Goal: Task Accomplishment & Management: Complete application form

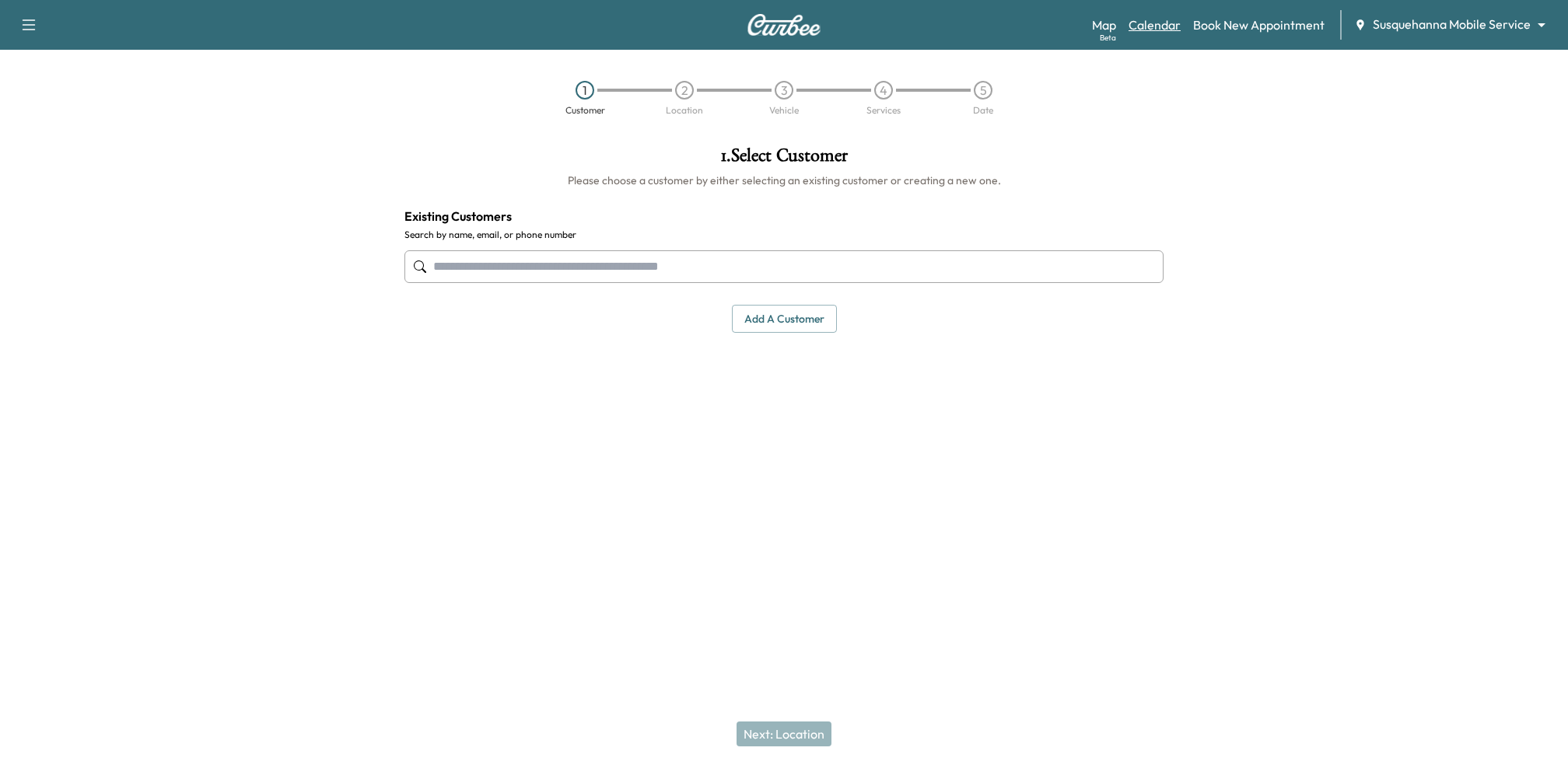
click at [1175, 25] on link "Calendar" at bounding box center [1155, 24] width 52 height 18
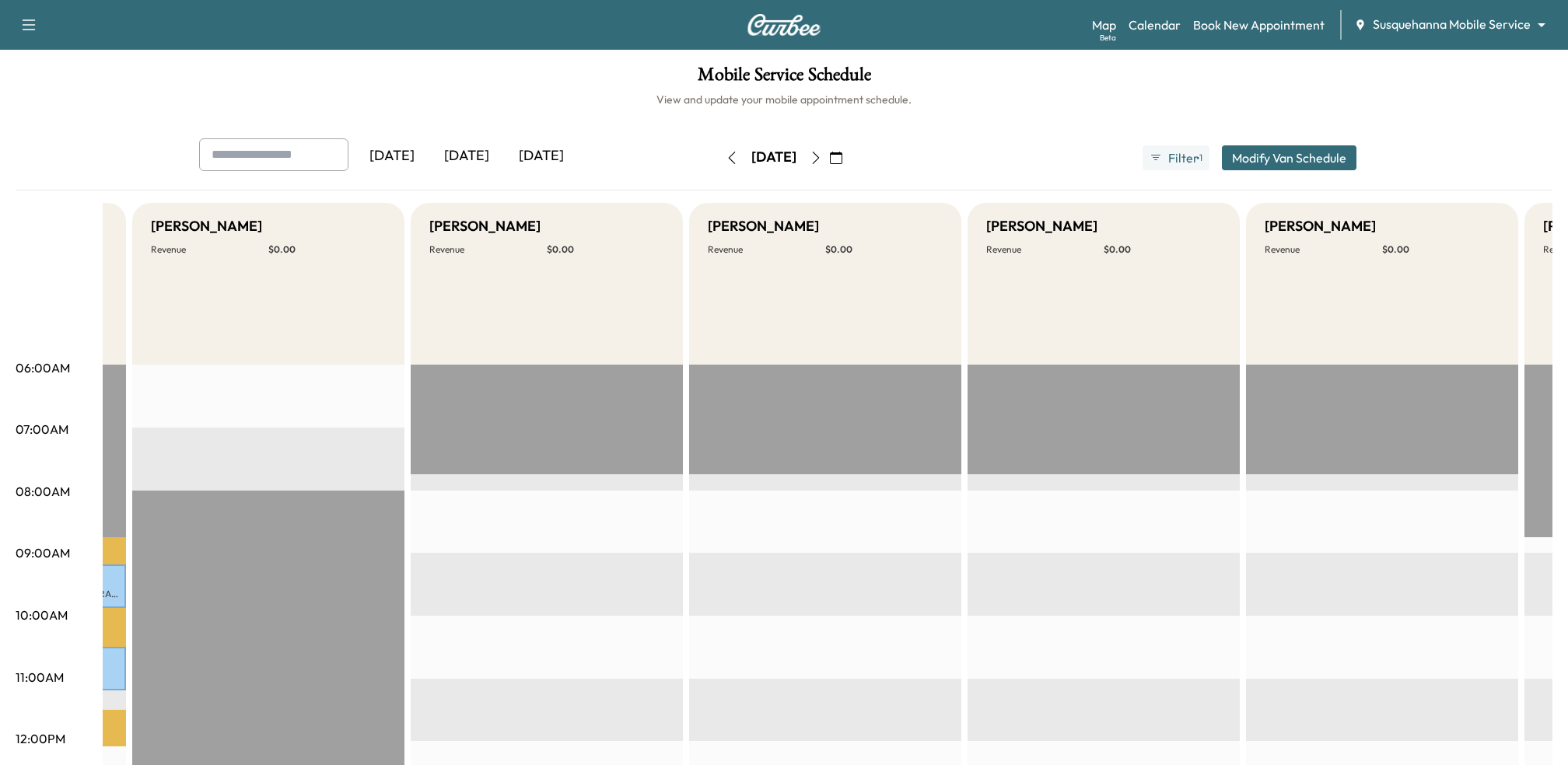
scroll to position [0, 2027]
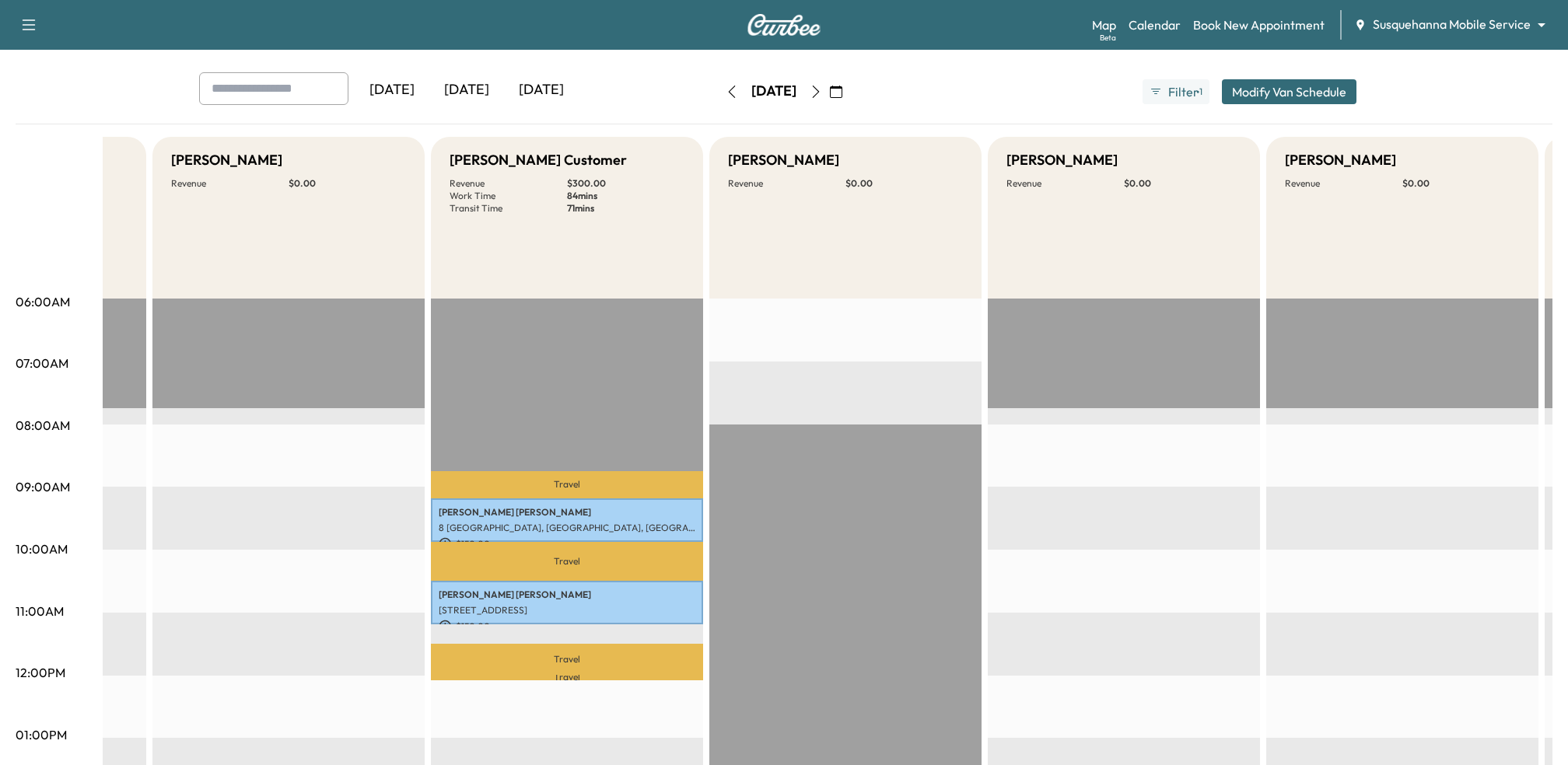
scroll to position [0, 0]
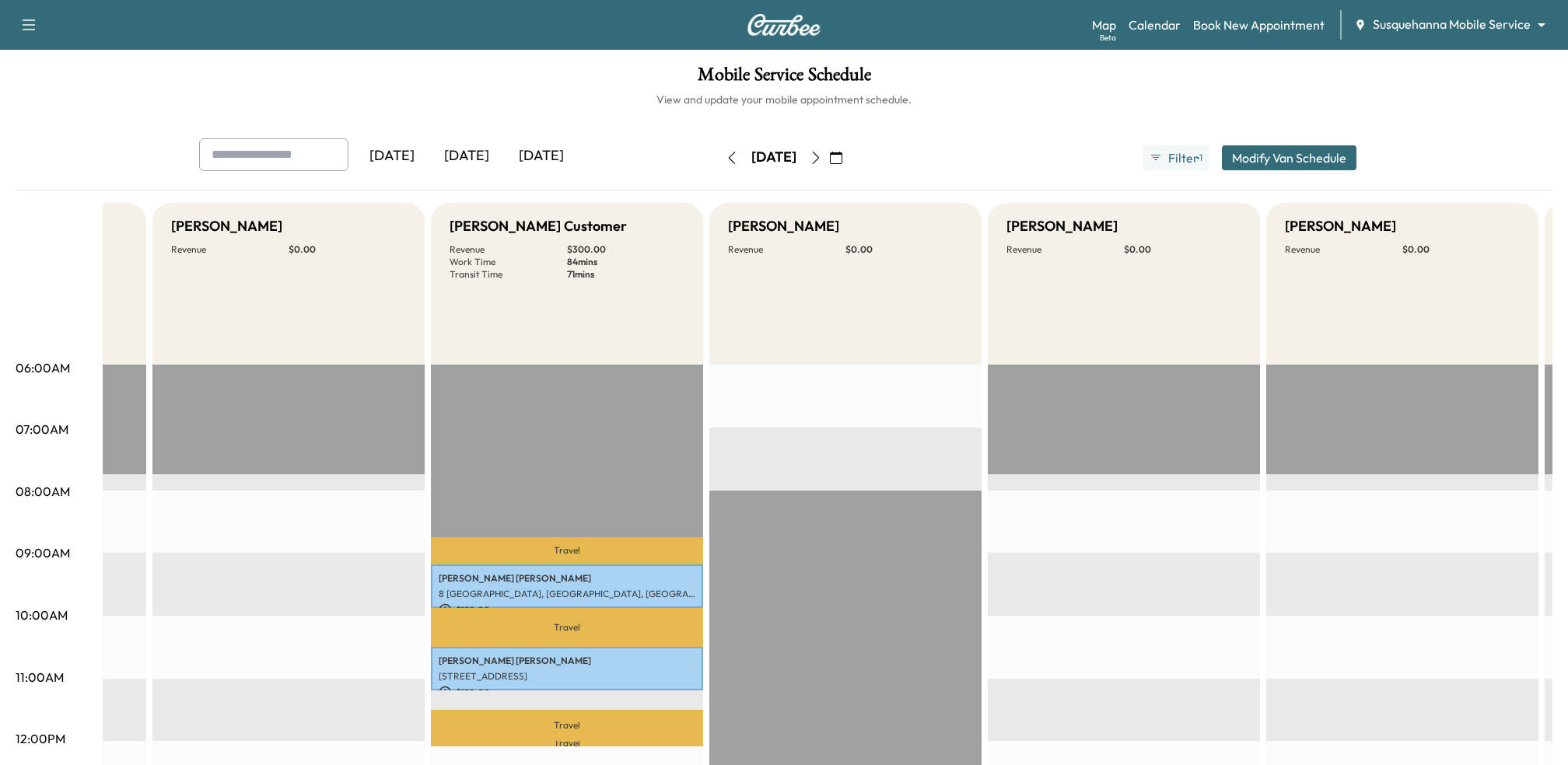
click at [1402, 31] on body "Support Log Out Map Beta Calendar Book New Appointment Susquehanna Mobile Servi…" at bounding box center [784, 382] width 1568 height 765
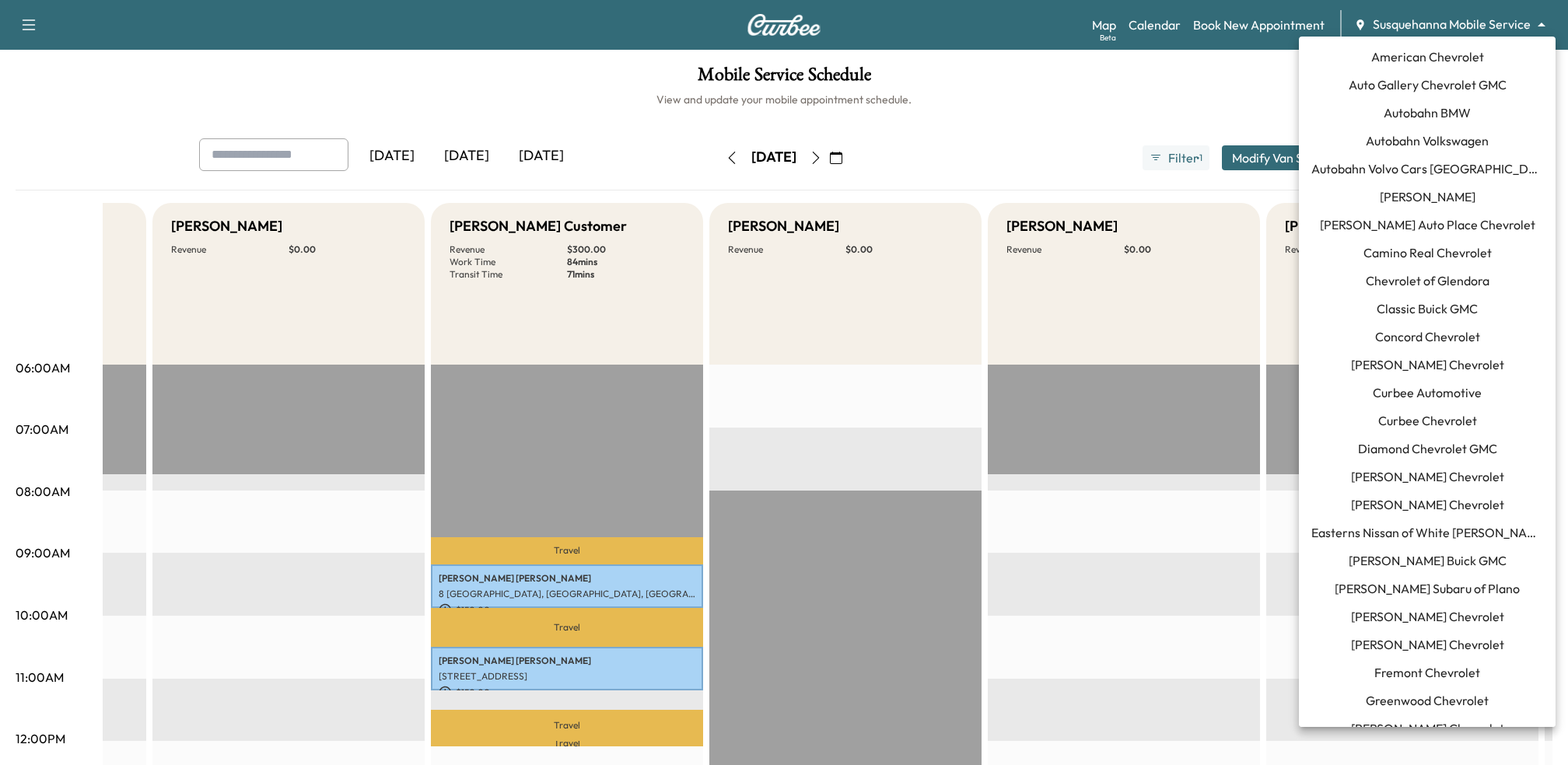
scroll to position [1226, 0]
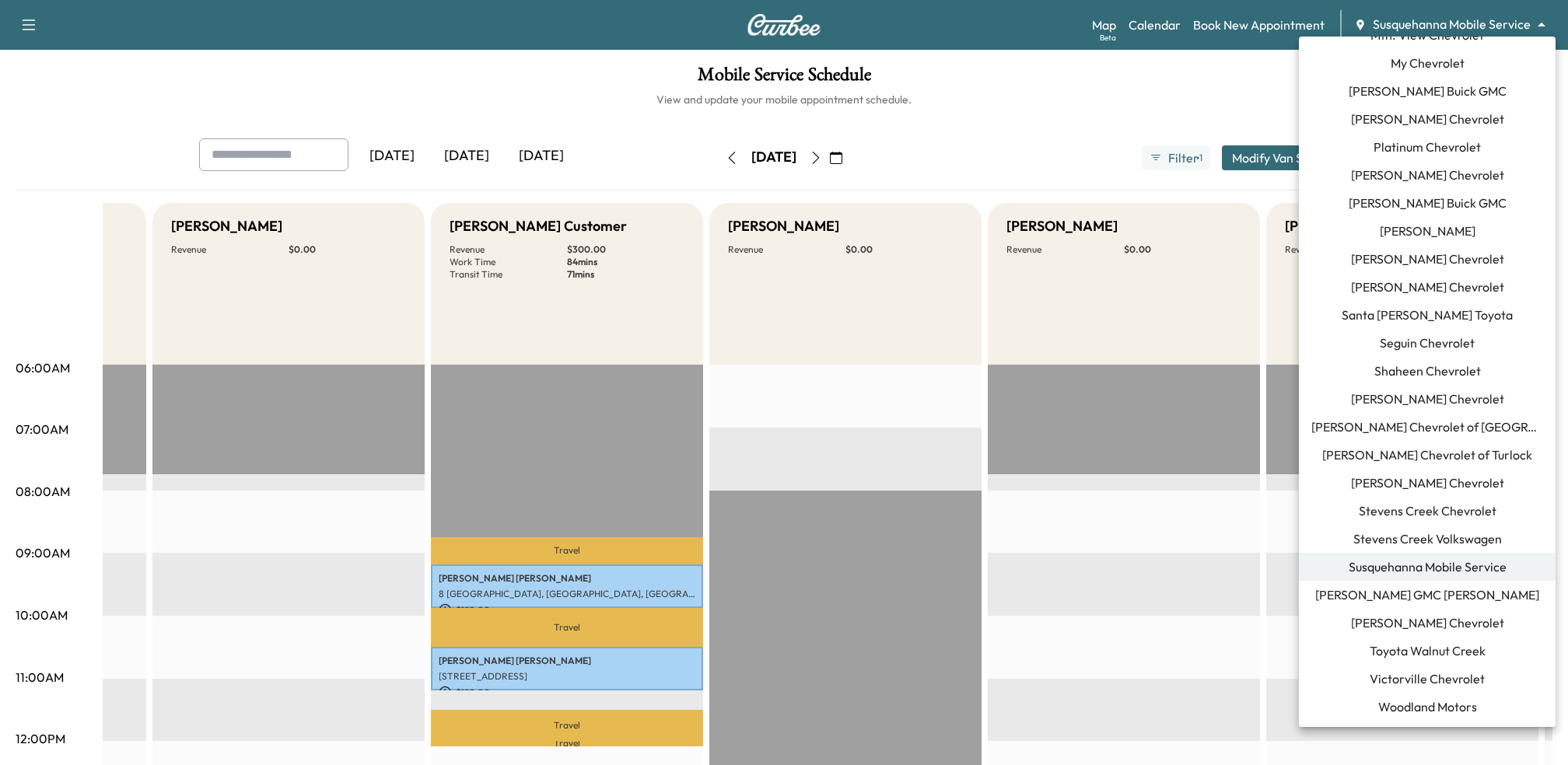
click at [1443, 625] on span "[PERSON_NAME] Chevrolet" at bounding box center [1427, 622] width 153 height 18
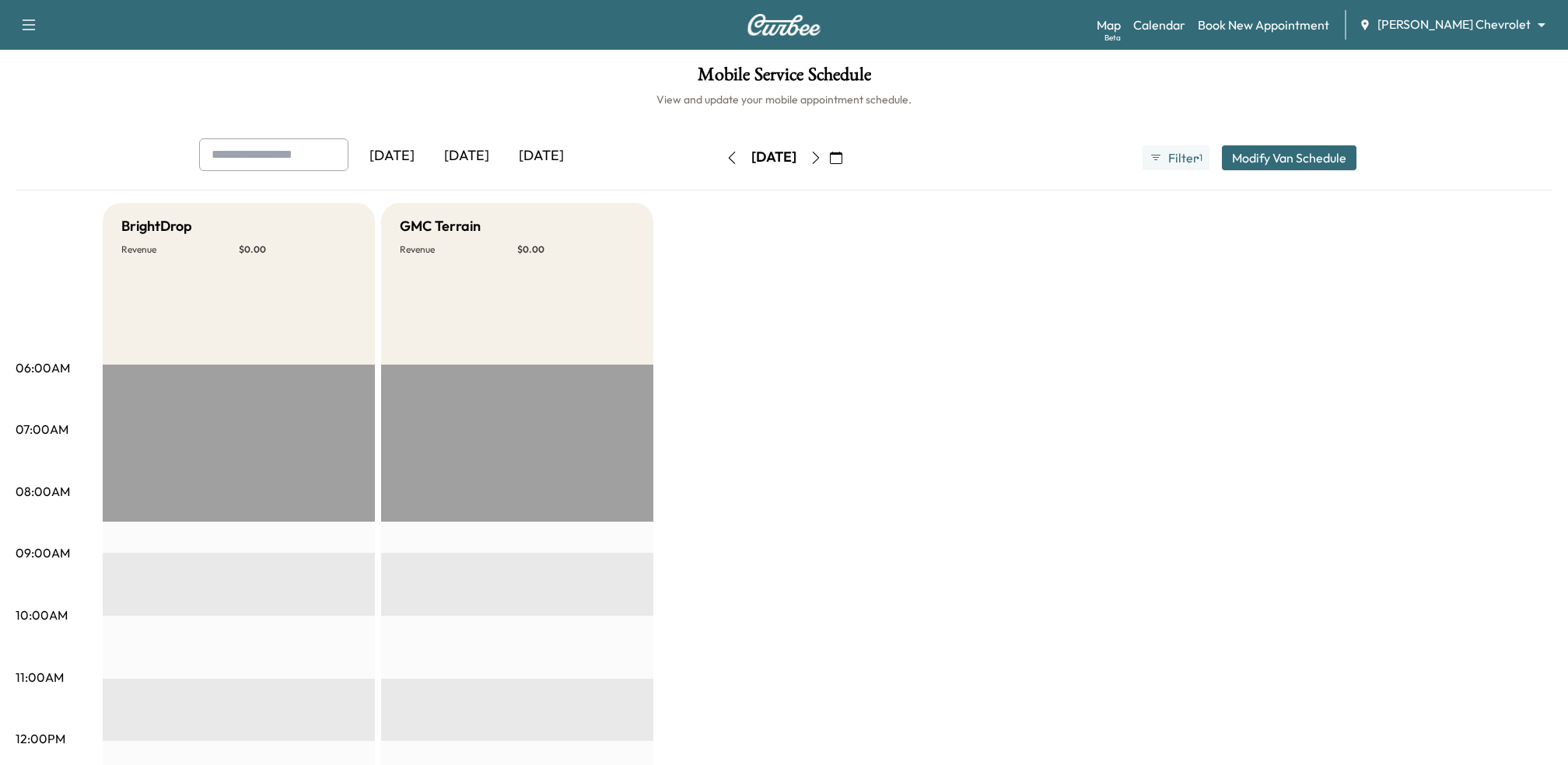
click at [1246, 20] on div "Map Beta Calendar Book New Appointment [PERSON_NAME] Chevrolet ******** ​" at bounding box center [1326, 24] width 459 height 30
click at [1256, 22] on link "Book New Appointment" at bounding box center [1263, 24] width 131 height 18
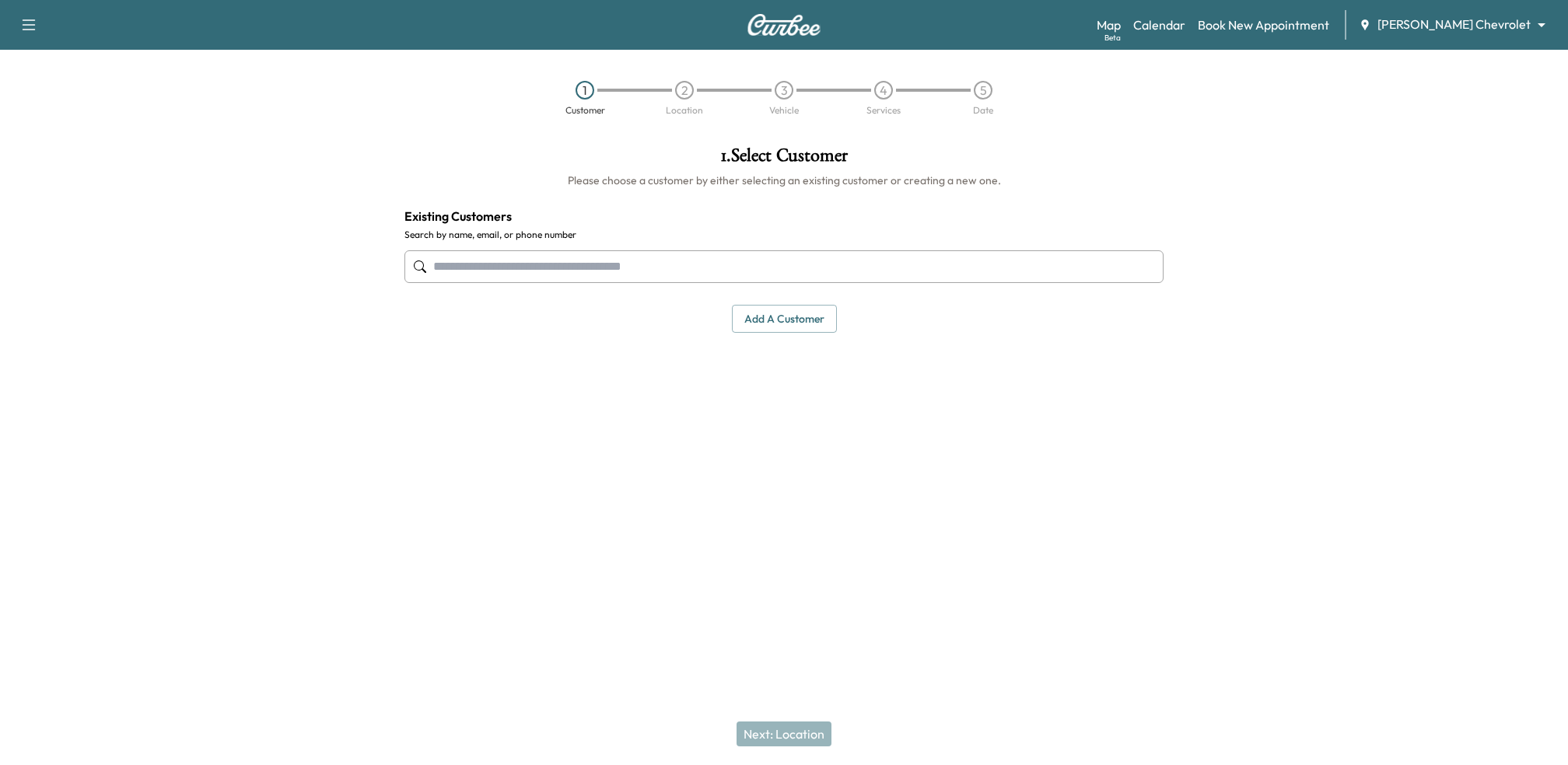
click at [584, 268] on input "text" at bounding box center [784, 267] width 758 height 33
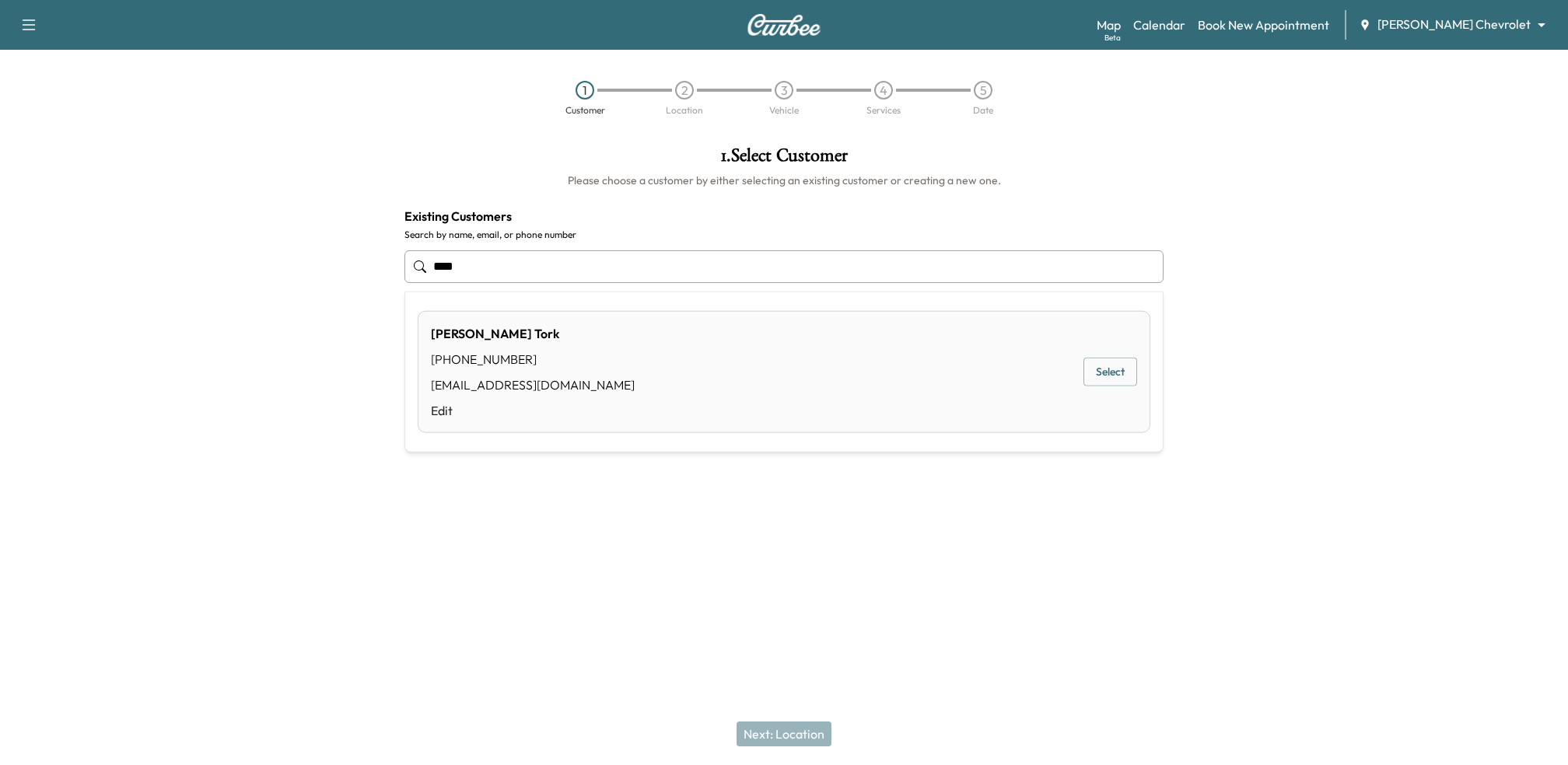
click at [1126, 370] on button "Select" at bounding box center [1110, 372] width 54 height 29
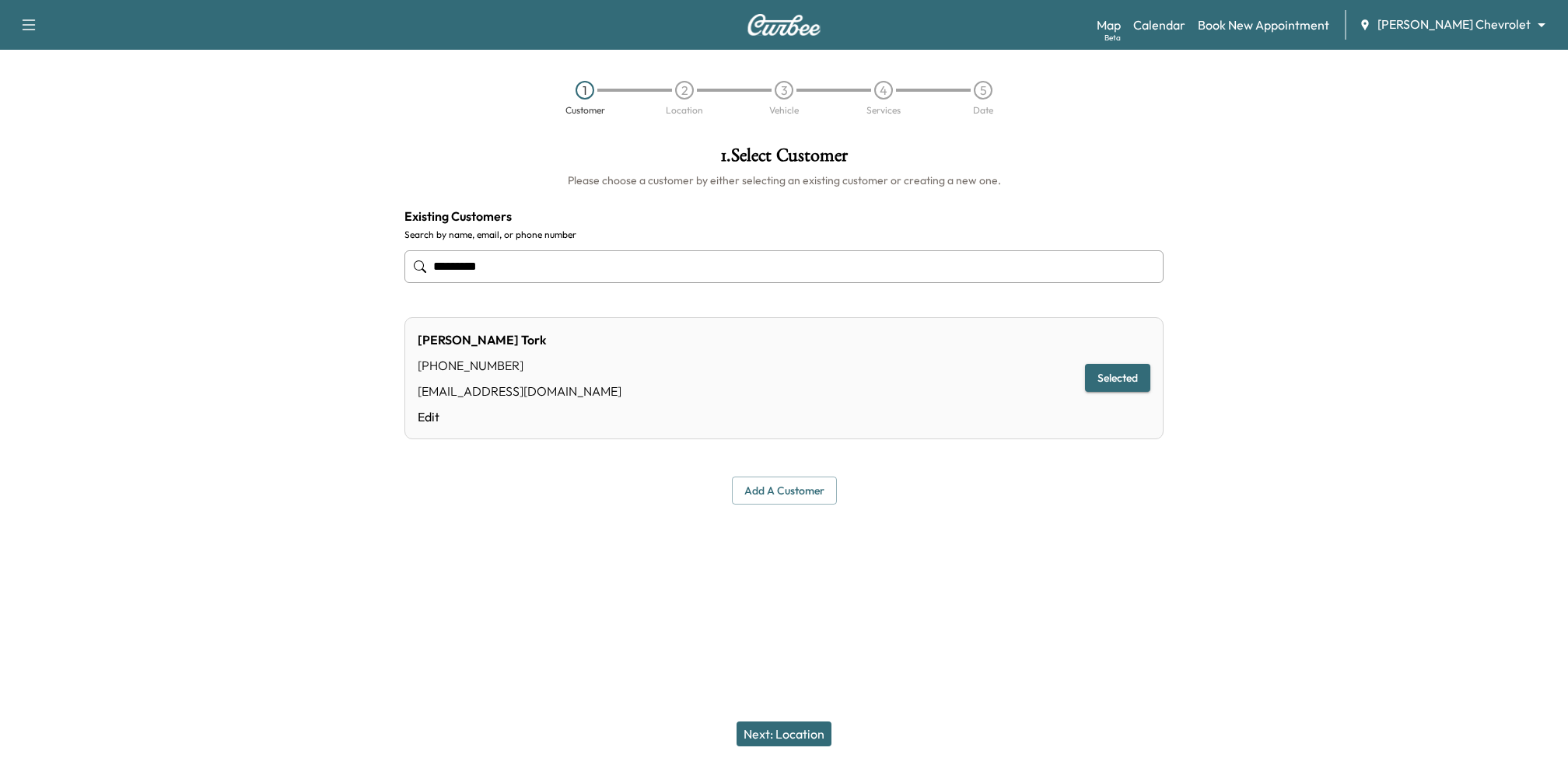
type input "*********"
click at [1126, 370] on button "Selected" at bounding box center [1118, 379] width 66 height 29
click at [1124, 372] on button "Selected" at bounding box center [1118, 379] width 66 height 29
click at [787, 732] on button "Next: Location" at bounding box center [784, 734] width 94 height 25
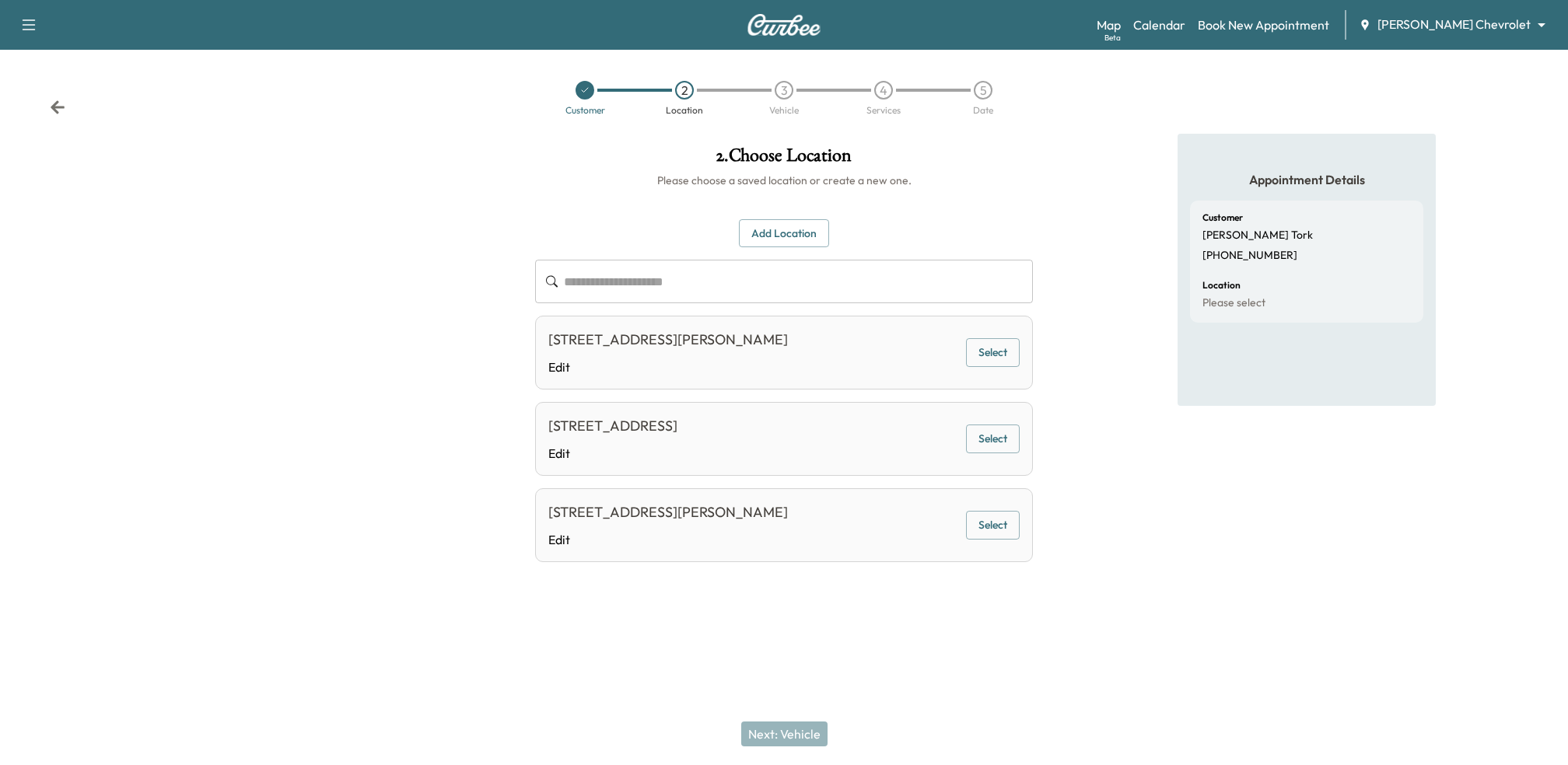
click at [941, 481] on div "**********" at bounding box center [784, 391] width 497 height 344
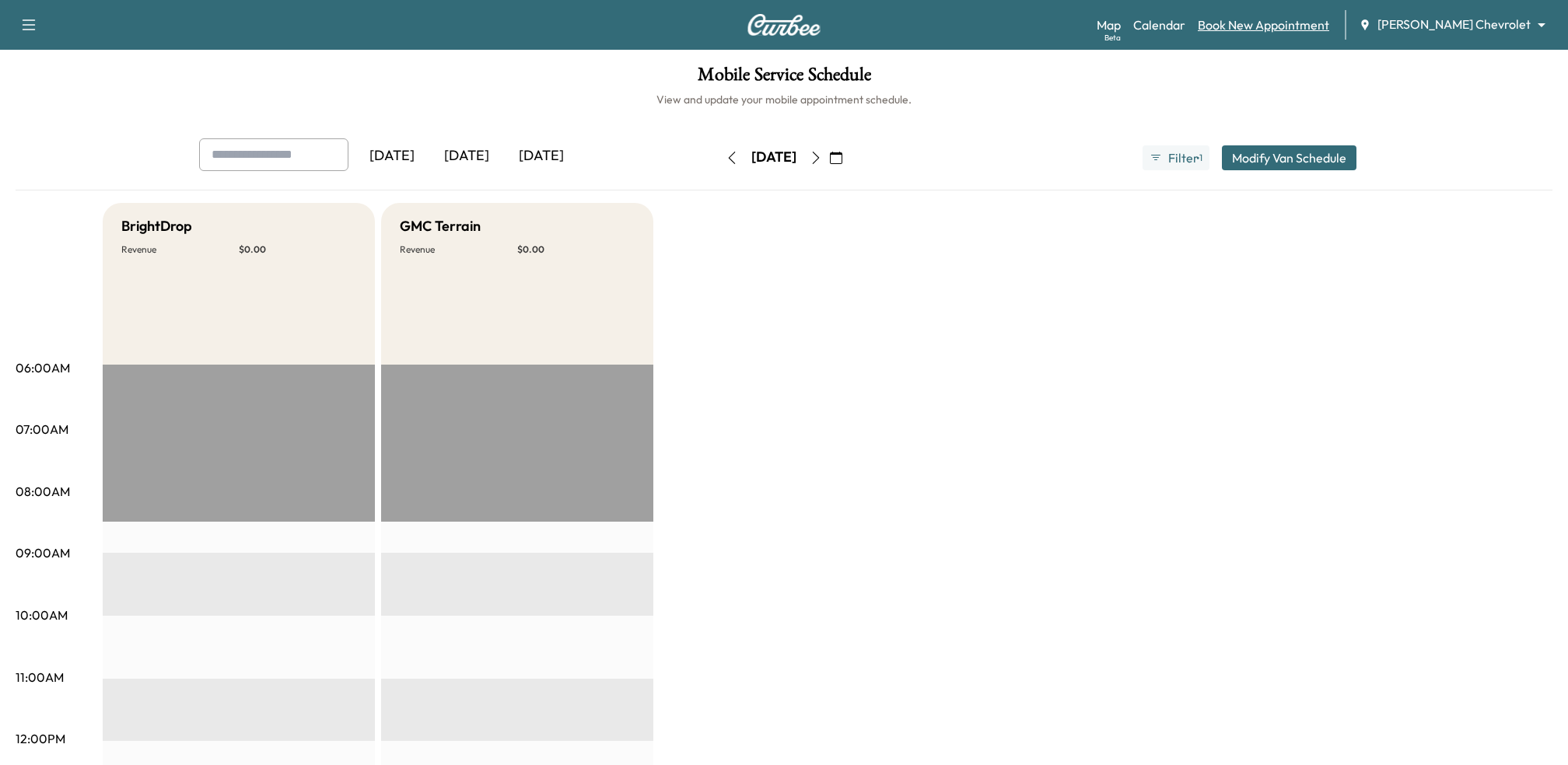
click at [1295, 22] on link "Book New Appointment" at bounding box center [1263, 24] width 131 height 18
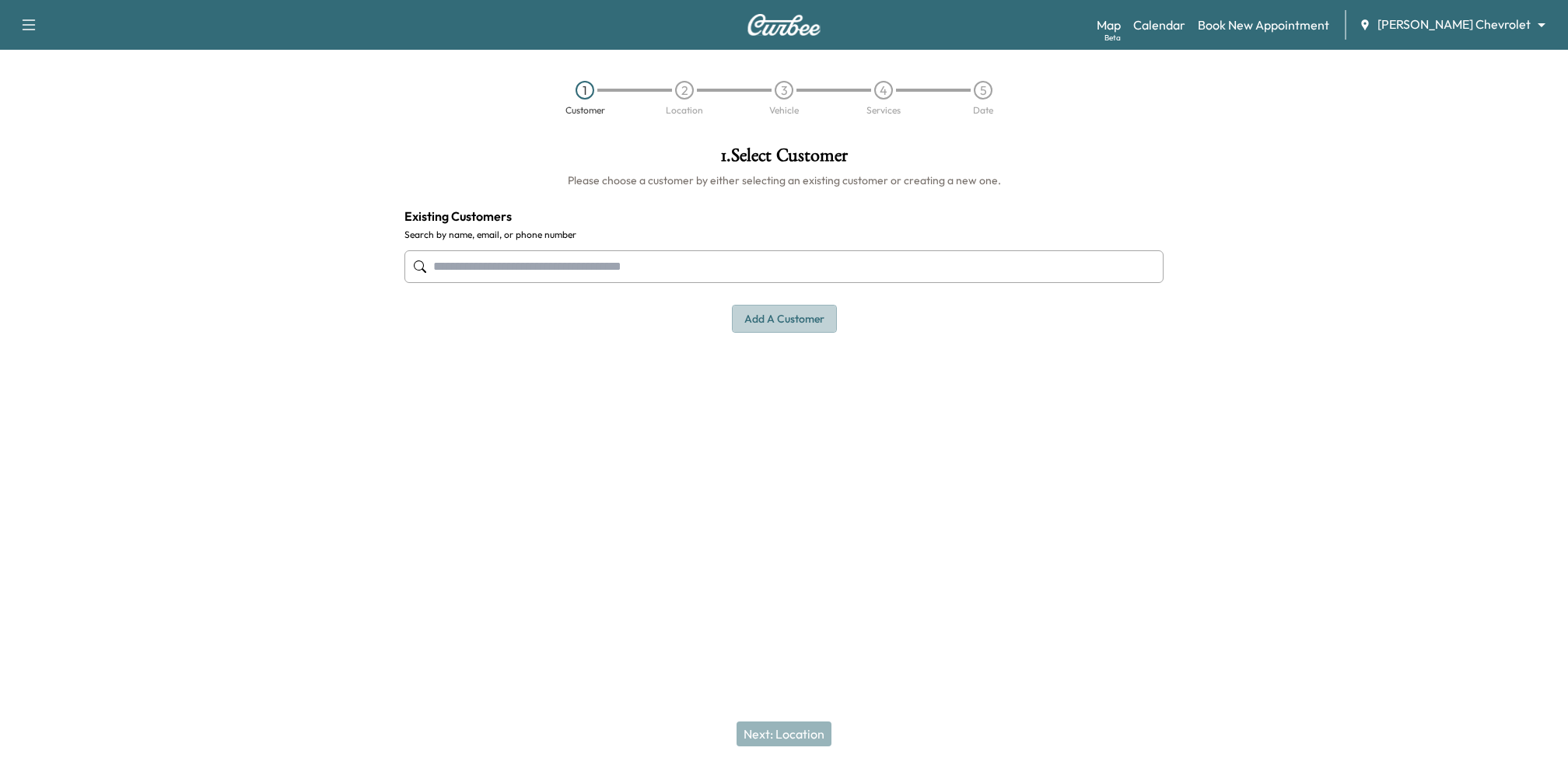
click at [767, 328] on button "Add a customer" at bounding box center [784, 319] width 105 height 29
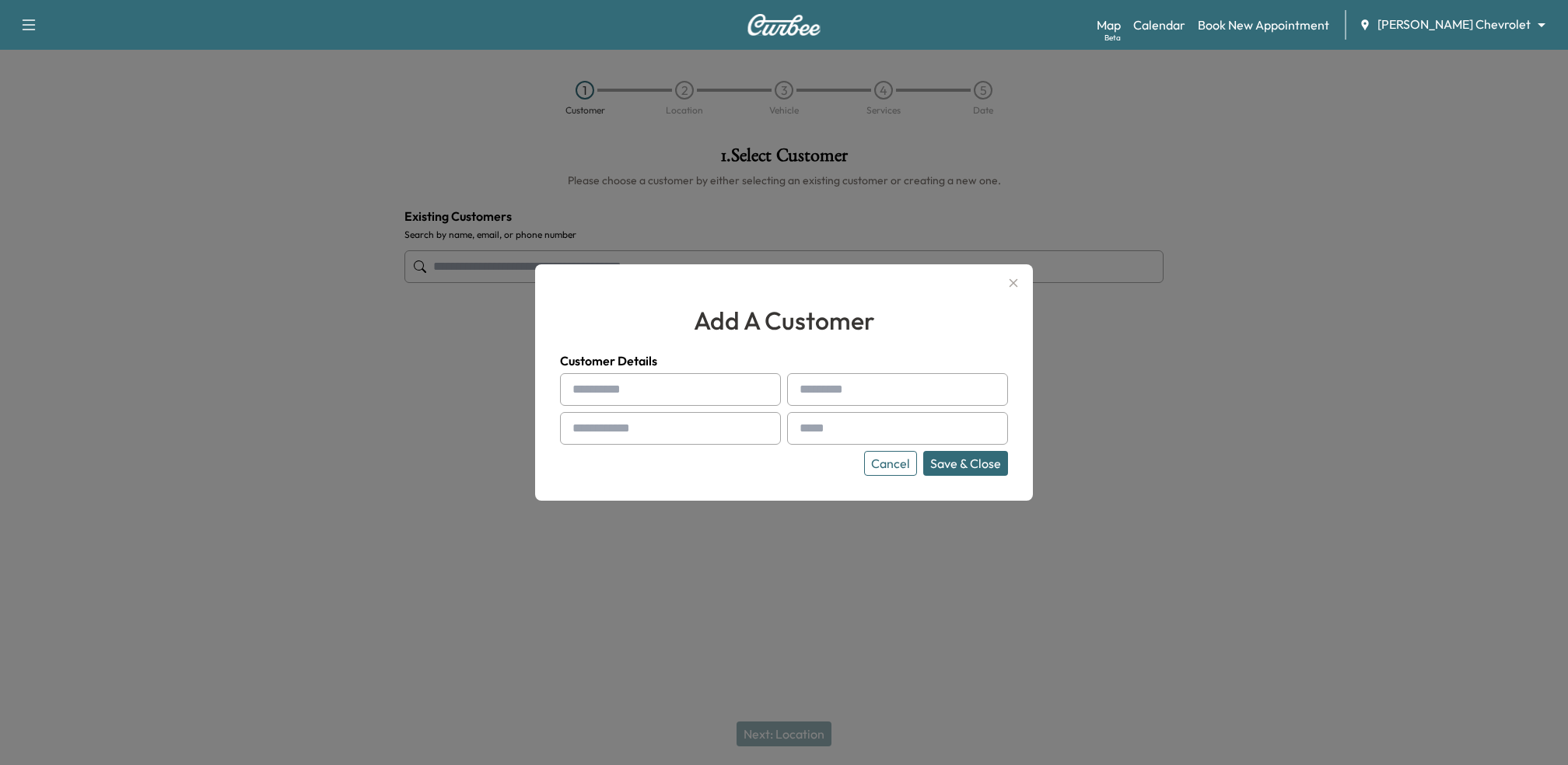
click at [1012, 277] on icon "button" at bounding box center [1013, 282] width 18 height 18
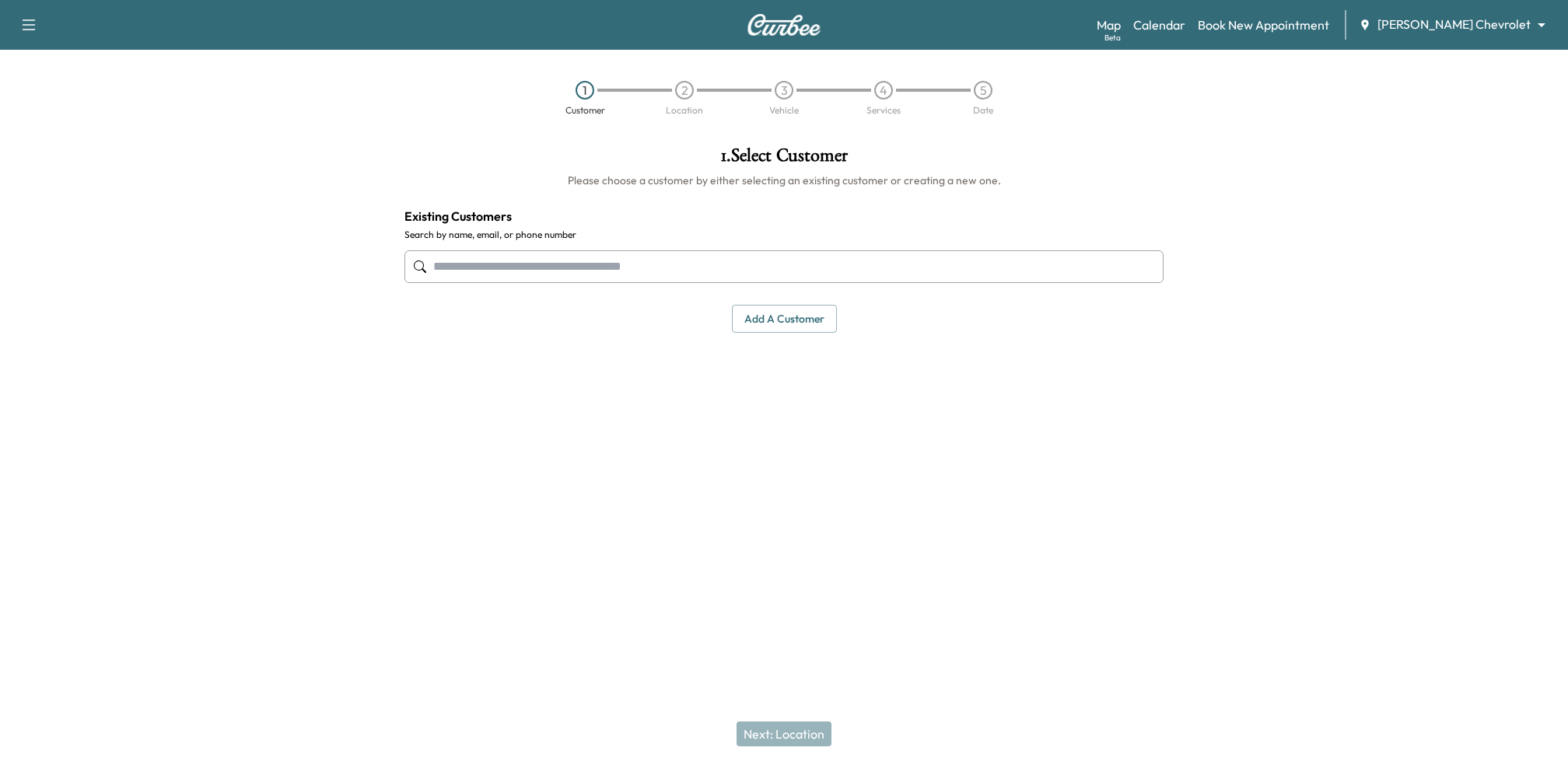
click at [1056, 431] on div "1 . Select Customer Please choose a customer by either selecting an existing cu…" at bounding box center [784, 325] width 784 height 382
